Goal: Find specific page/section: Find specific page/section

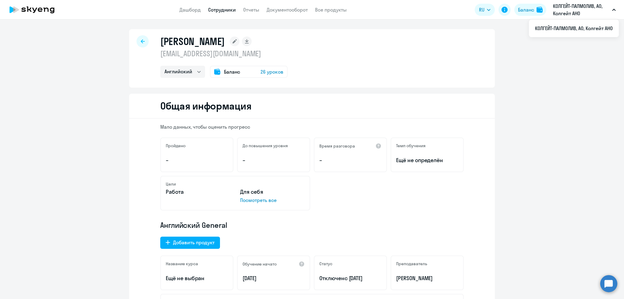
select select "english"
click at [141, 40] on icon at bounding box center [143, 41] width 4 height 4
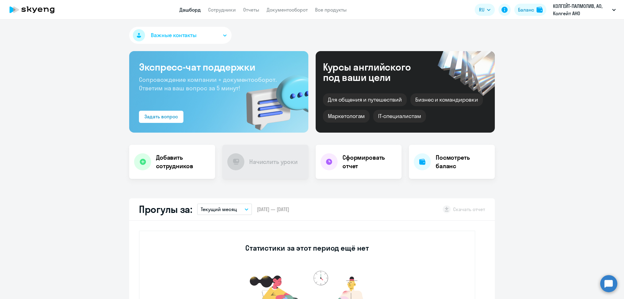
scroll to position [364, 0]
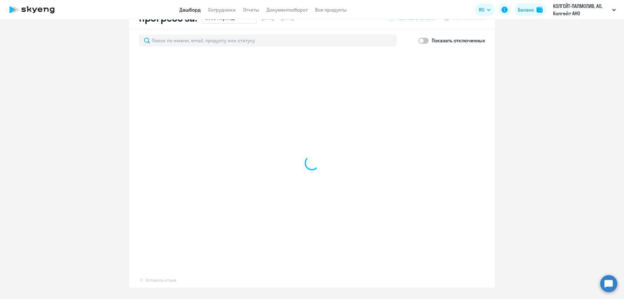
select select "30"
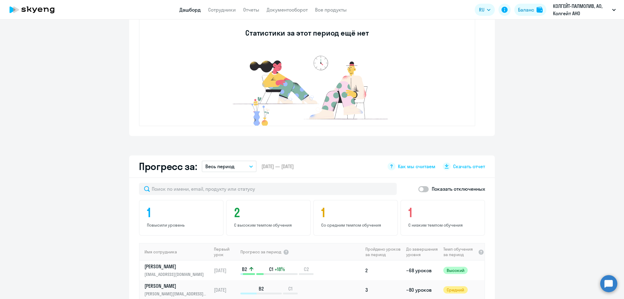
scroll to position [15, 0]
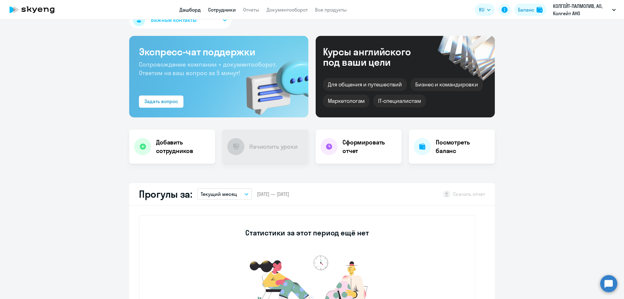
click at [215, 9] on link "Сотрудники" at bounding box center [222, 10] width 28 height 6
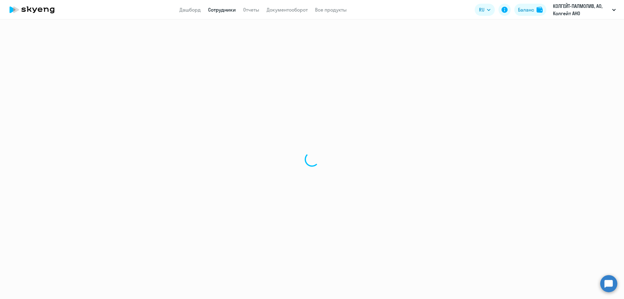
select select "30"
